Goal: Task Accomplishment & Management: Manage account settings

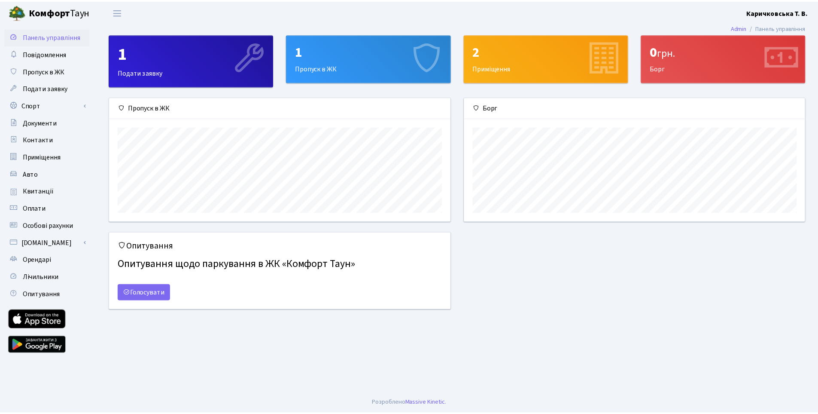
scroll to position [124, 344]
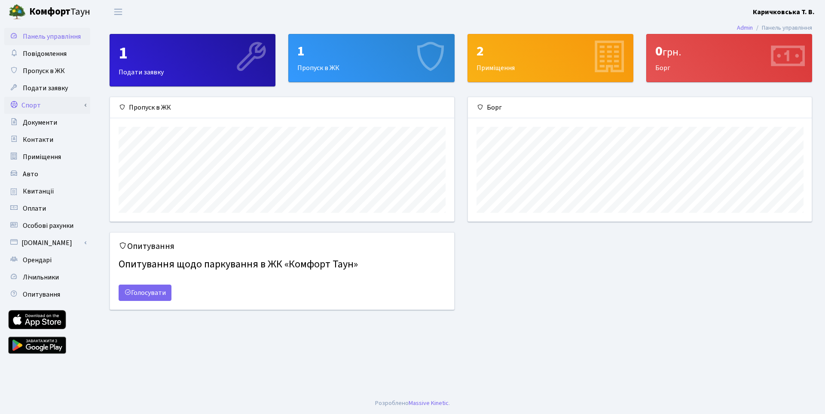
click at [34, 106] on link "Спорт" at bounding box center [47, 105] width 86 height 17
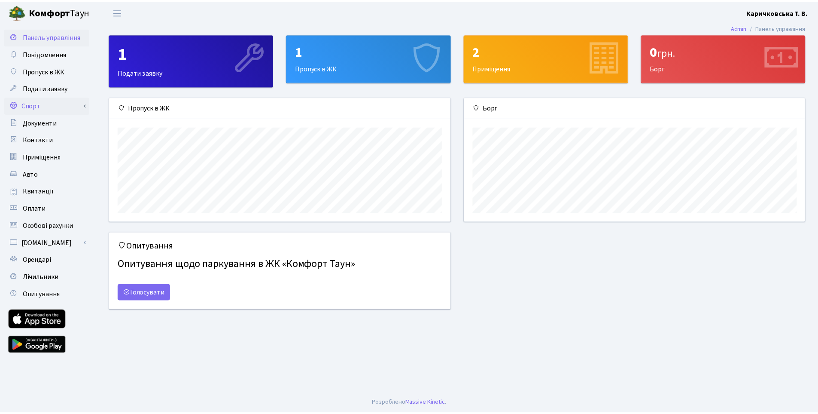
scroll to position [429504, 429287]
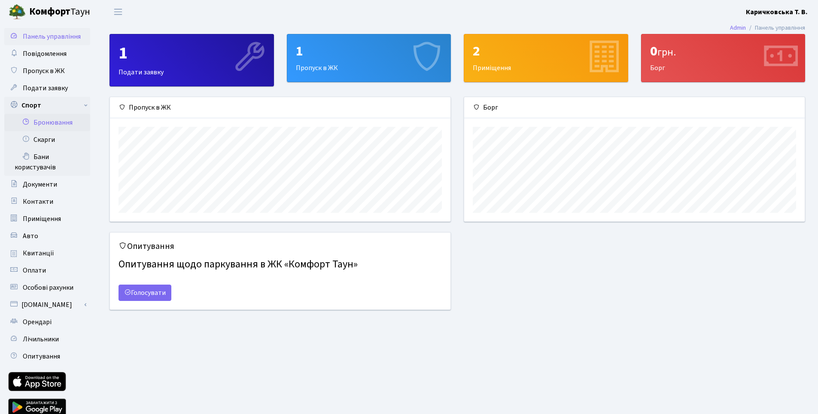
click at [42, 124] on link "Бронювання" at bounding box center [47, 122] width 86 height 17
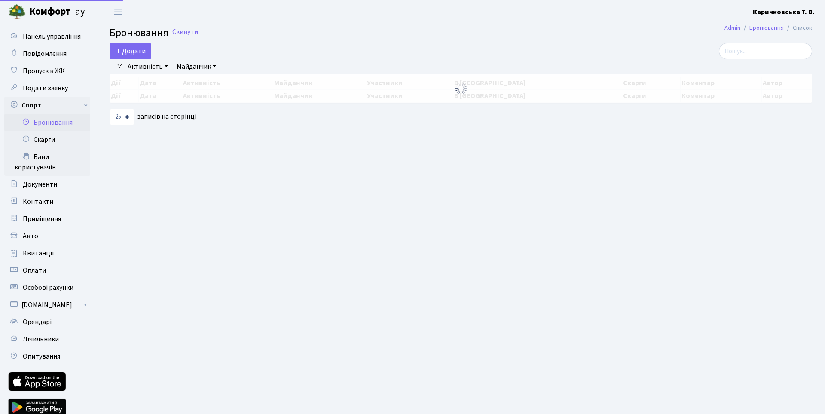
select select "25"
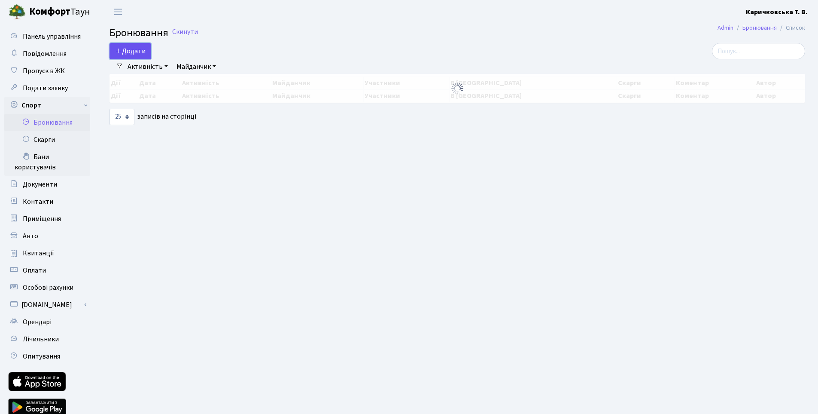
click at [138, 54] on button "Додати" at bounding box center [131, 51] width 42 height 16
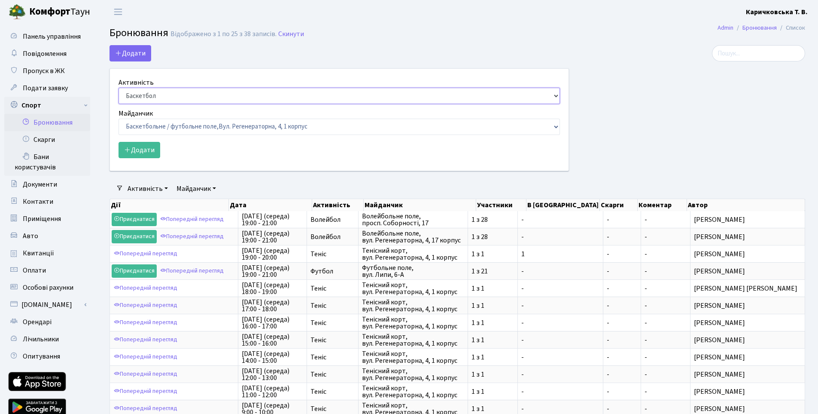
drag, startPoint x: 145, startPoint y: 93, endPoint x: 147, endPoint y: 100, distance: 6.9
click at [145, 93] on select "Баскетбол Волейбол Йога Катання на роликах Настільний теніс Теніс Футбол Фітнес" at bounding box center [340, 96] width 442 height 16
select select "4"
click at [119, 88] on select "Баскетбол Волейбол Йога Катання на роликах Настільний теніс Теніс Футбол Фітнес" at bounding box center [340, 96] width 442 height 16
click at [160, 127] on select "Баскетбольне / футбольне поле, Вул. Регенераторна, 4, 1 корпус Баскетбольне пол…" at bounding box center [340, 127] width 442 height 16
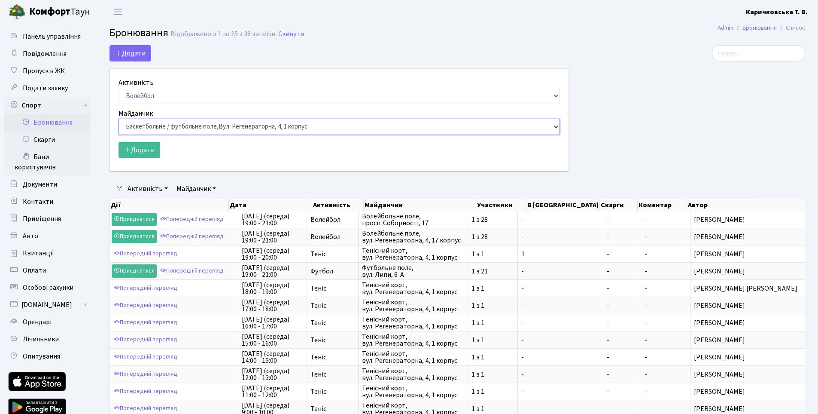
select select "4"
click at [119, 119] on select "Баскетбольне / футбольне поле, Вул. Регенераторна, 4, 1 корпус Баскетбольне пол…" at bounding box center [340, 127] width 442 height 16
click at [149, 153] on button "Додати" at bounding box center [140, 150] width 42 height 16
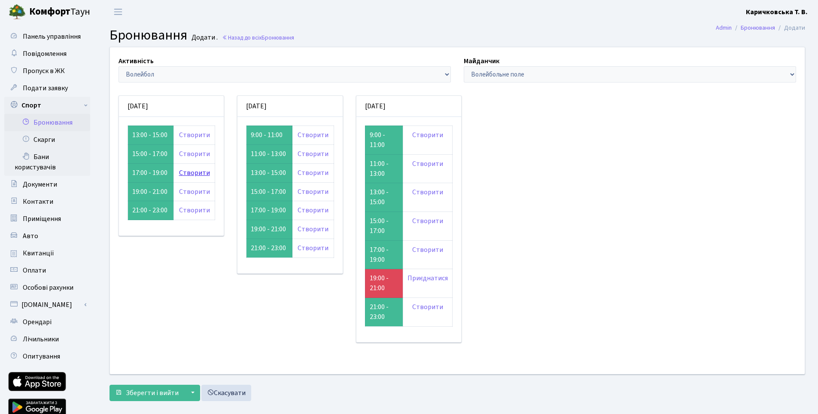
click at [192, 174] on link "Створити" at bounding box center [194, 172] width 31 height 9
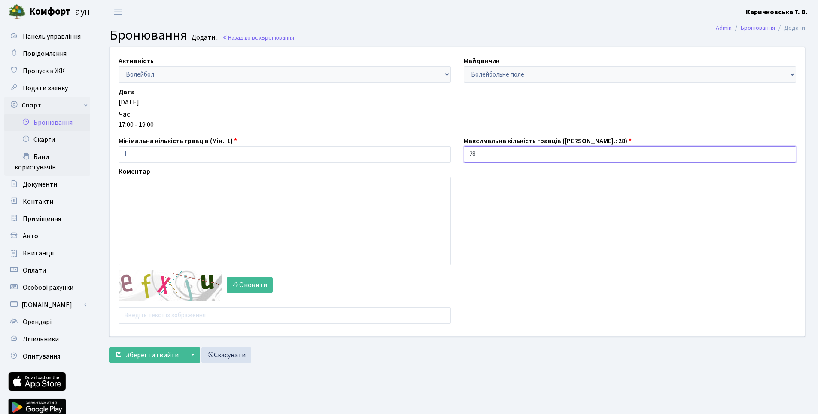
click at [491, 157] on input "28" at bounding box center [630, 154] width 333 height 16
type input "1"
click at [180, 307] on input "text" at bounding box center [285, 315] width 333 height 16
type input "jdd8h"
click at [136, 355] on span "Зберегти і вийти" at bounding box center [152, 354] width 53 height 9
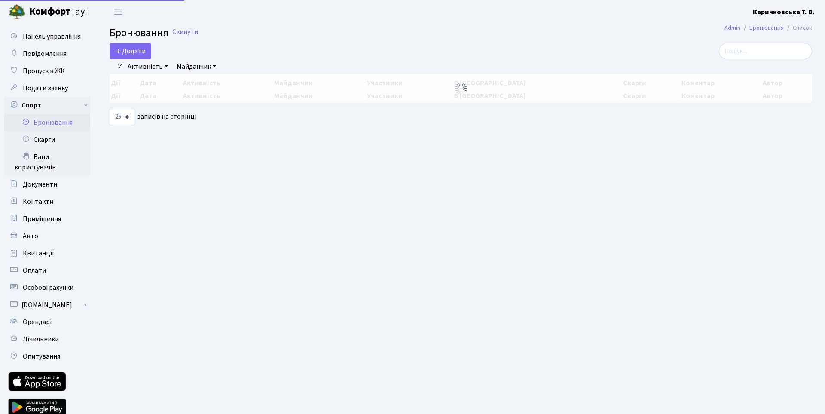
select select "25"
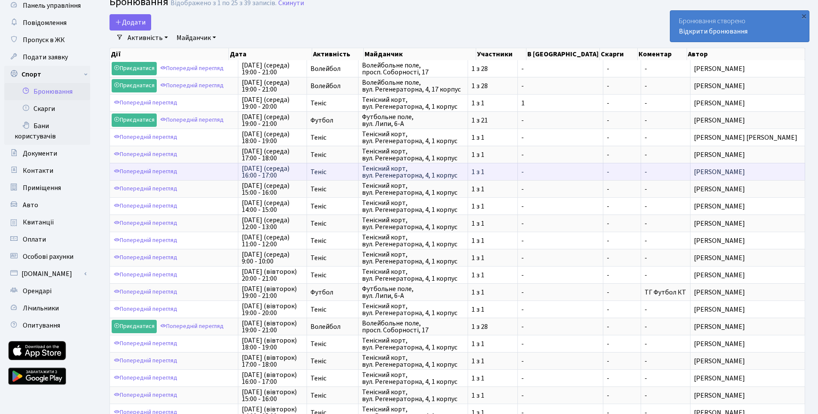
scroll to position [165, 0]
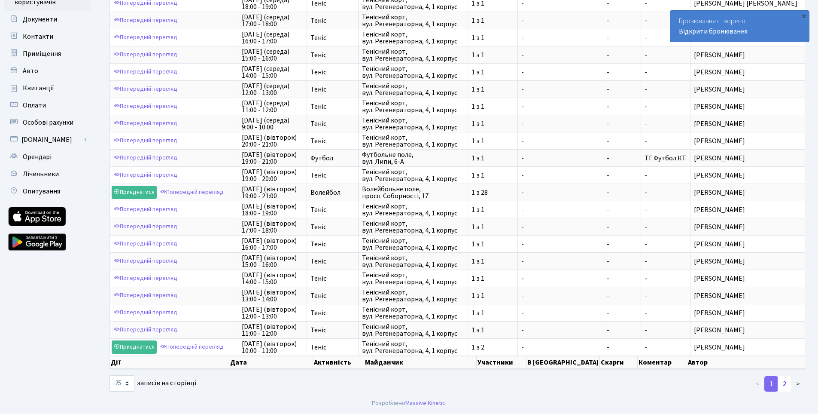
click at [786, 380] on link "2" at bounding box center [785, 383] width 14 height 15
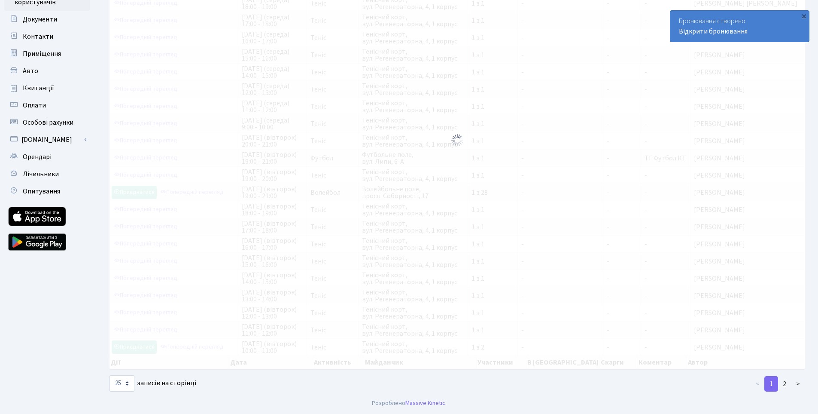
scroll to position [35, 0]
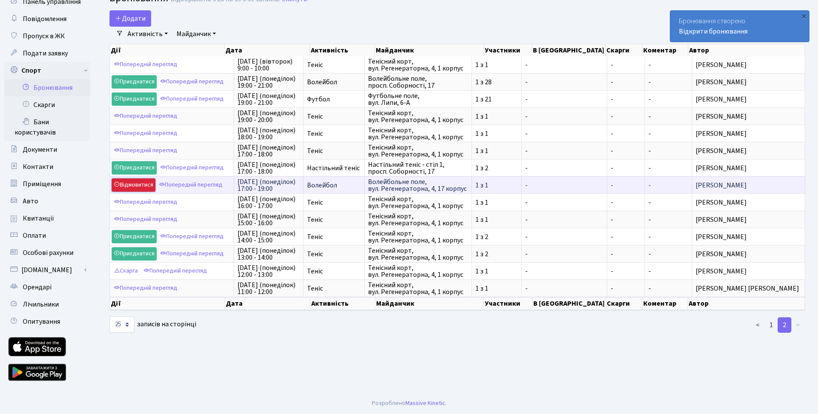
click at [137, 185] on link "Відмовитися" at bounding box center [134, 184] width 44 height 13
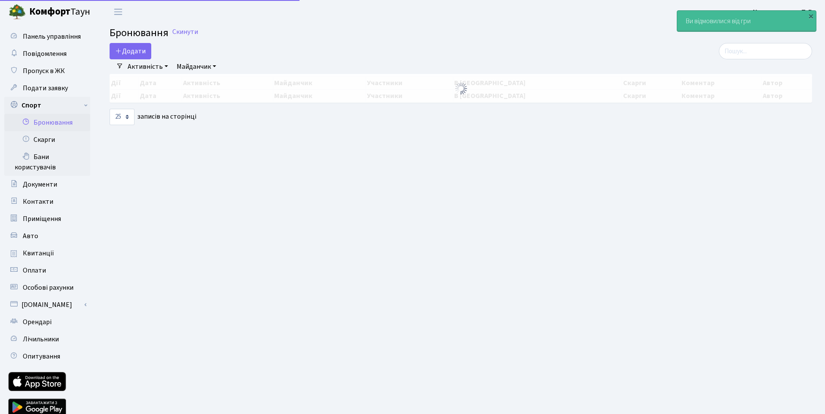
select select "25"
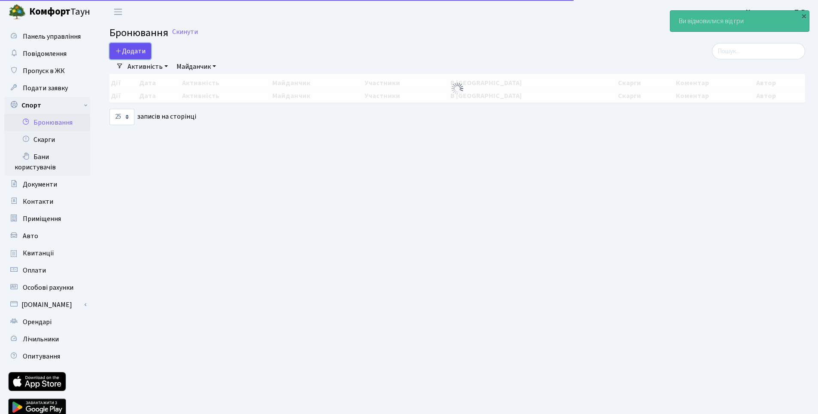
click at [131, 51] on button "Додати" at bounding box center [131, 51] width 42 height 16
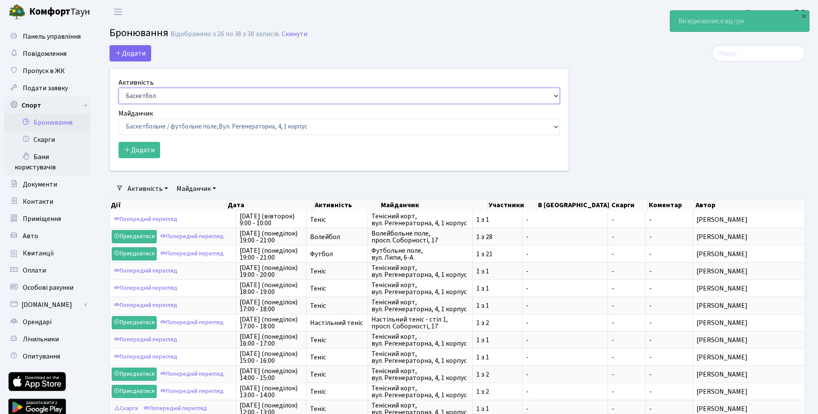
click at [199, 101] on select "Баскетбол Волейбол Йога Катання на роликах Настільний теніс Теніс Футбол Фітнес" at bounding box center [340, 96] width 442 height 16
select select "4"
click at [119, 88] on select "Баскетбол Волейбол Йога Катання на роликах Настільний теніс Теніс Футбол Фітнес" at bounding box center [340, 96] width 442 height 16
click at [171, 125] on select "Баскетбольне / футбольне поле, Вул. Регенераторна, 4, 1 корпус Баскетбольне пол…" at bounding box center [340, 127] width 442 height 16
select select "4"
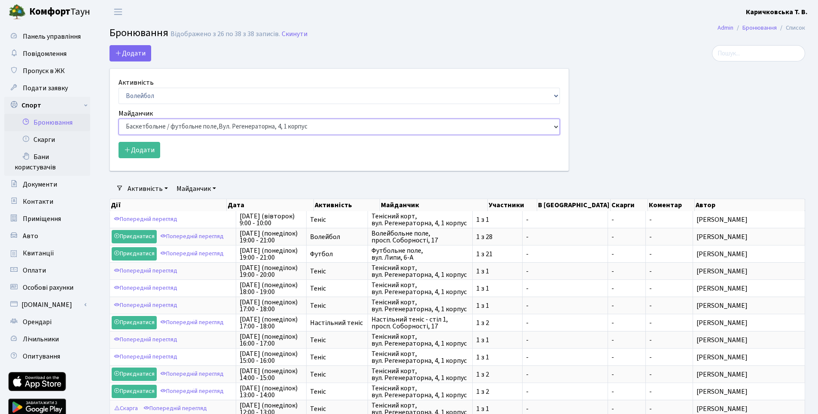
click at [119, 119] on select "Баскетбольне / футбольне поле, Вул. Регенераторна, 4, 1 корпус Баскетбольне пол…" at bounding box center [340, 127] width 442 height 16
click at [149, 152] on button "Додати" at bounding box center [140, 150] width 42 height 16
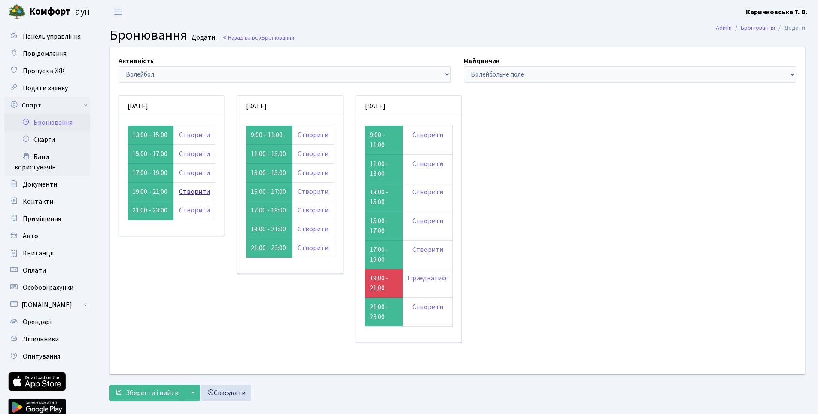
click at [190, 190] on link "Створити" at bounding box center [194, 191] width 31 height 9
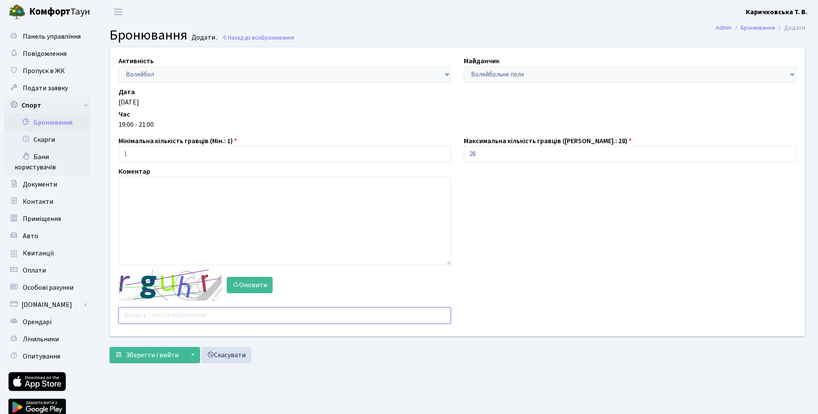
click at [168, 309] on input "text" at bounding box center [285, 315] width 333 height 16
type input "abbpu"
click at [509, 155] on input "28" at bounding box center [630, 154] width 333 height 16
type input "1"
click at [165, 351] on span "Зберегти і вийти" at bounding box center [152, 354] width 53 height 9
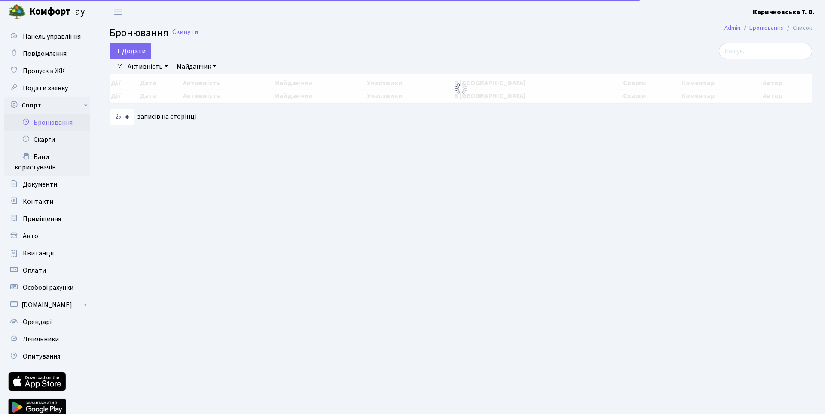
select select "25"
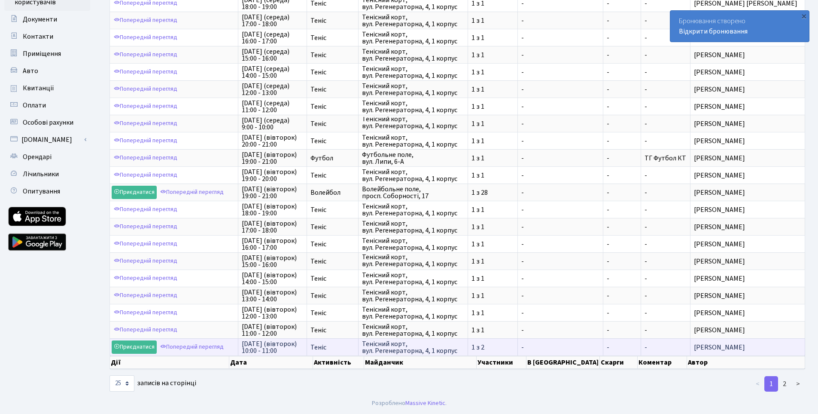
scroll to position [1, 0]
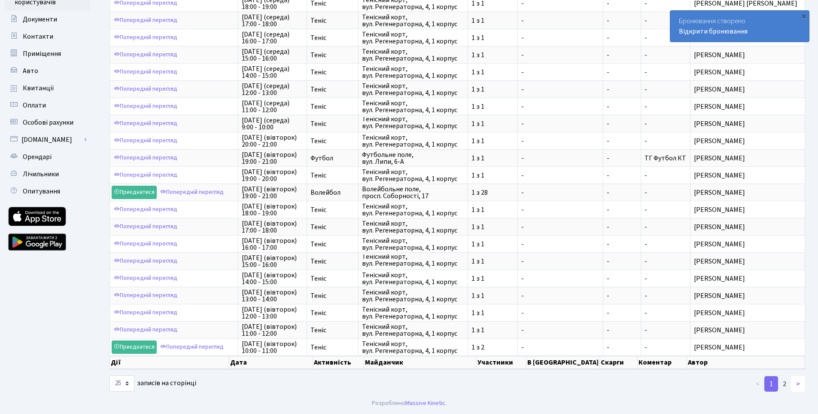
click at [798, 385] on link ">" at bounding box center [798, 383] width 14 height 15
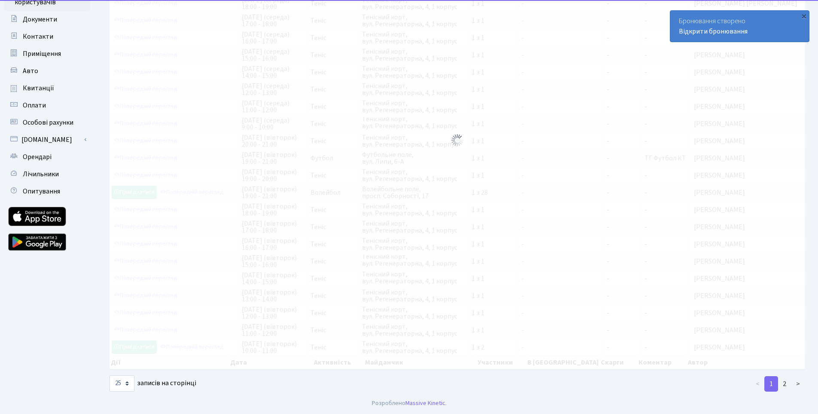
scroll to position [0, 0]
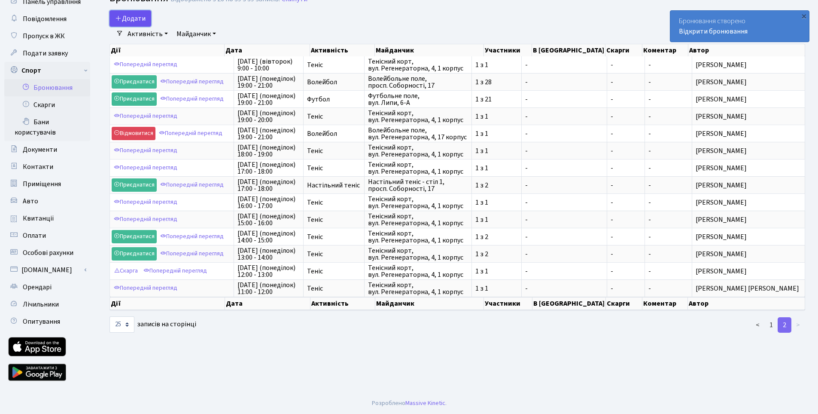
drag, startPoint x: 134, startPoint y: 21, endPoint x: 140, endPoint y: 23, distance: 6.5
click at [134, 21] on button "Додати" at bounding box center [131, 18] width 42 height 16
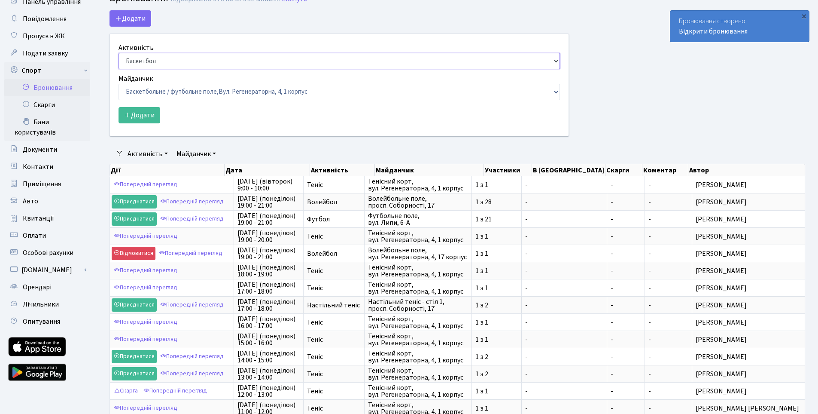
click at [169, 67] on select "Баскетбол Волейбол Йога Катання на роликах Настільний теніс Теніс Футбол Фітнес" at bounding box center [340, 61] width 442 height 16
select select "4"
click at [119, 53] on select "Баскетбол Волейбол Йога Катання на роликах Настільний теніс Теніс Футбол Фітнес" at bounding box center [340, 61] width 442 height 16
click at [179, 83] on div "Майданчик Баскетбольне / футбольне поле, Вул. Регенераторна, 4, 1 корпус Баскет…" at bounding box center [340, 86] width 442 height 27
click at [179, 93] on select "Баскетбольне / футбольне поле, Вул. Регенераторна, 4, 1 корпус Баскетбольне пол…" at bounding box center [340, 92] width 442 height 16
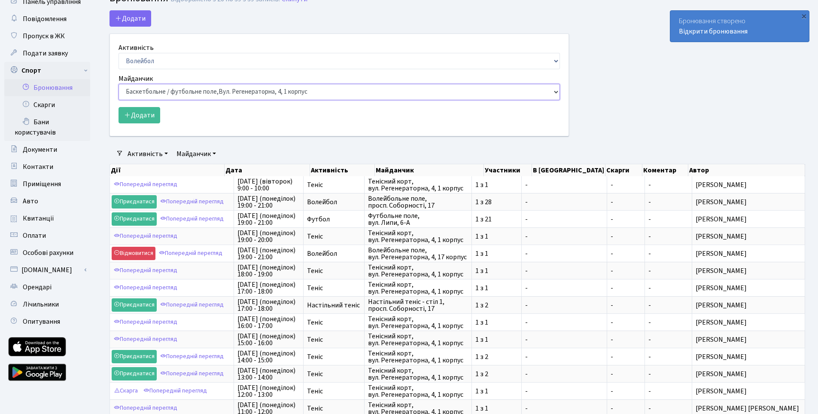
select select "4"
click at [119, 84] on select "Баскетбольне / футбольне поле, Вул. Регенераторна, 4, 1 корпус Баскетбольне пол…" at bounding box center [340, 92] width 442 height 16
click at [138, 113] on button "Додати" at bounding box center [140, 115] width 42 height 16
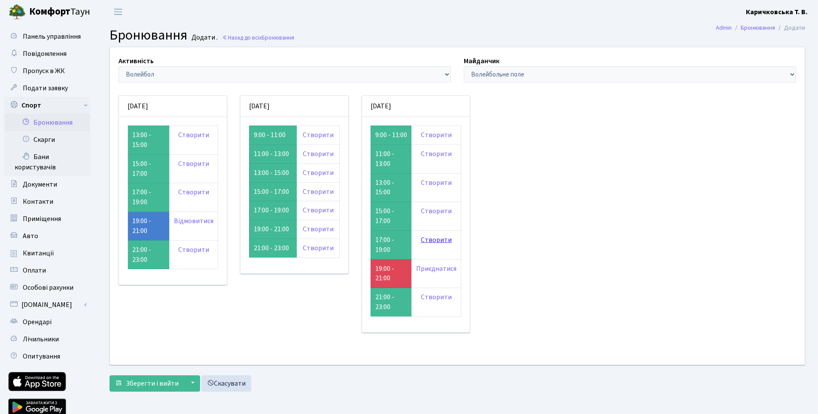
click at [427, 244] on link "Створити" at bounding box center [436, 239] width 31 height 9
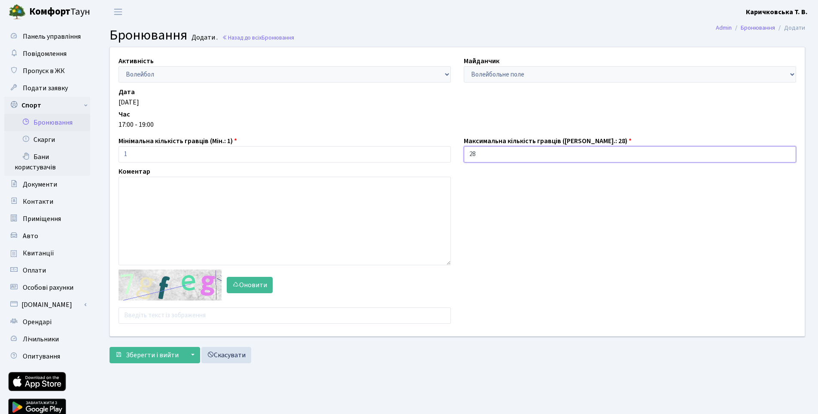
click at [528, 153] on input "28" at bounding box center [630, 154] width 333 height 16
type input "1"
click at [161, 314] on input "text" at bounding box center [285, 315] width 333 height 16
type input "cdgng"
click at [153, 354] on span "Зберегти і вийти" at bounding box center [152, 354] width 53 height 9
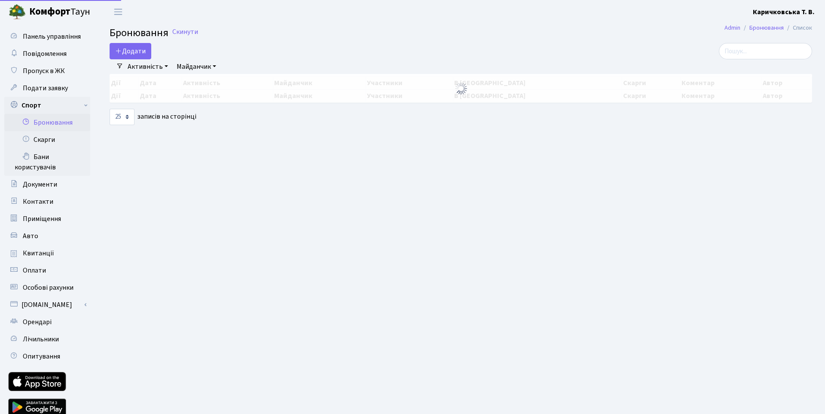
select select "25"
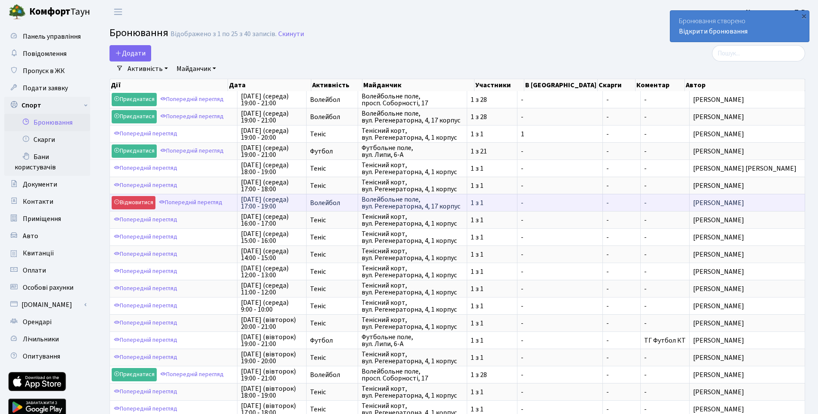
scroll to position [1, 0]
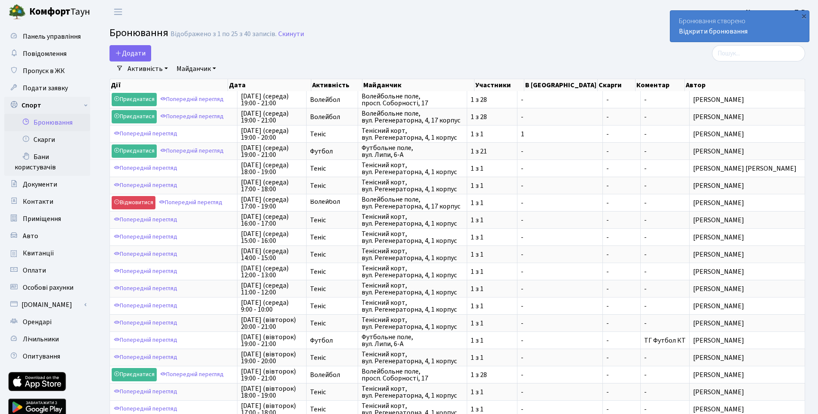
click at [433, 33] on h2 "Бронювання Відображено з 1 по 25 з 40 записів. Скинути" at bounding box center [458, 34] width 696 height 15
